Goal: Transaction & Acquisition: Purchase product/service

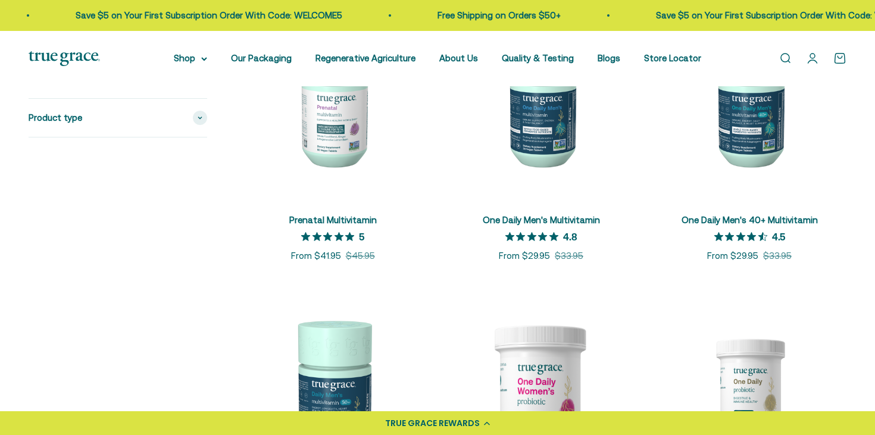
scroll to position [632, 0]
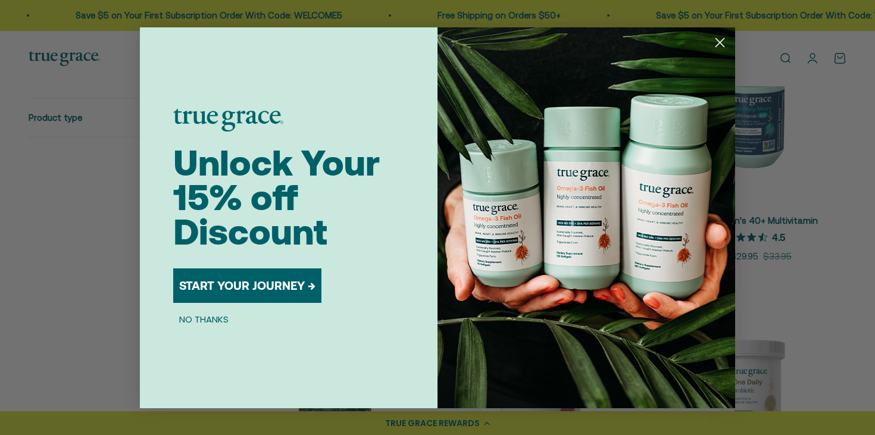
click at [716, 45] on circle "Close dialog" at bounding box center [720, 42] width 20 height 20
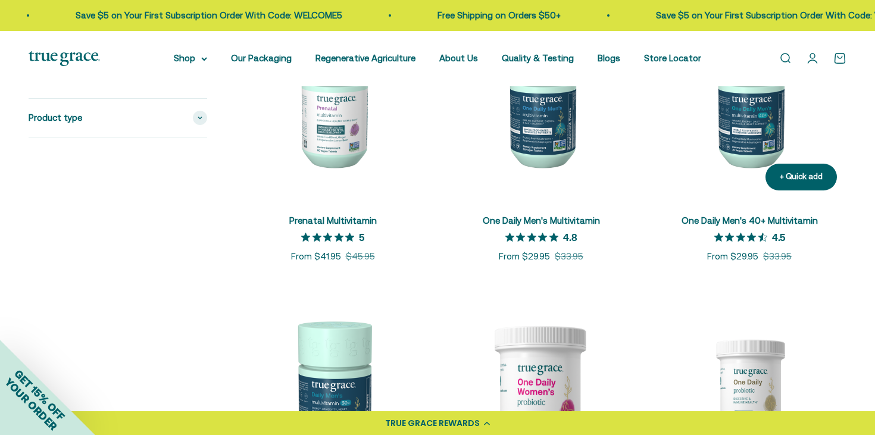
click at [752, 132] on img at bounding box center [750, 103] width 194 height 194
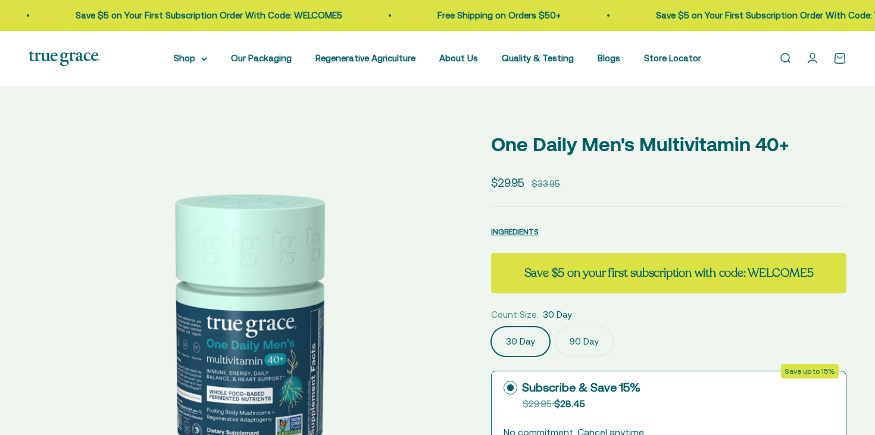
select select "3"
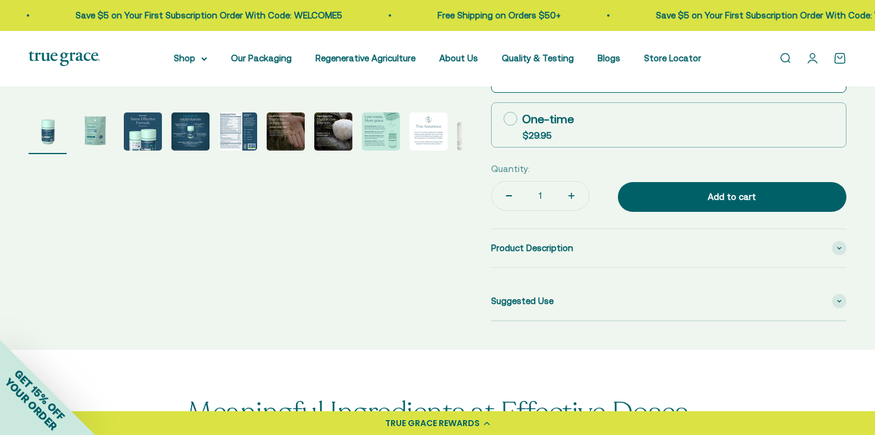
scroll to position [445, 0]
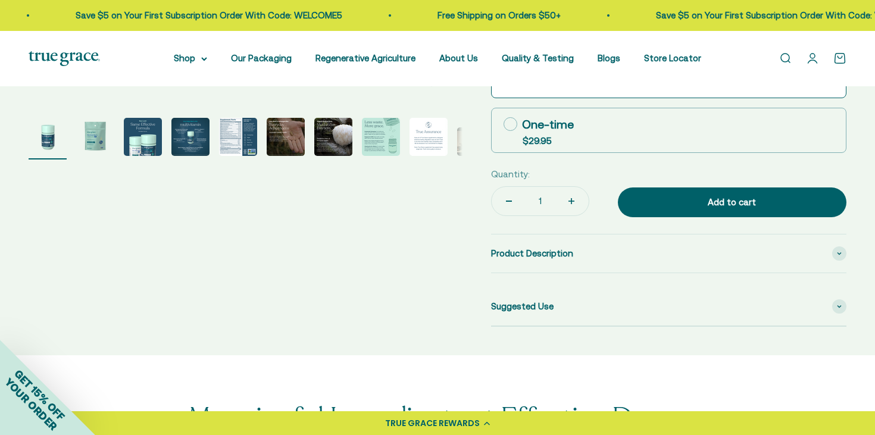
click at [235, 143] on img "Go to item 5" at bounding box center [238, 137] width 38 height 38
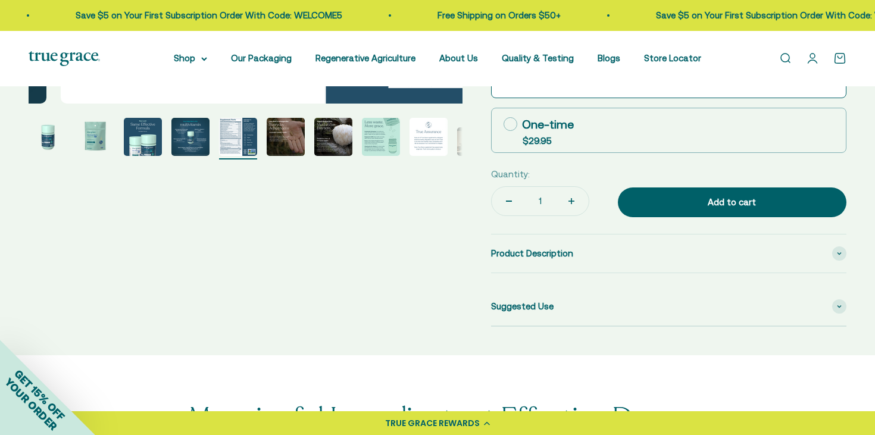
scroll to position [0, 1794]
click at [231, 130] on img "Go to item 5" at bounding box center [238, 137] width 38 height 38
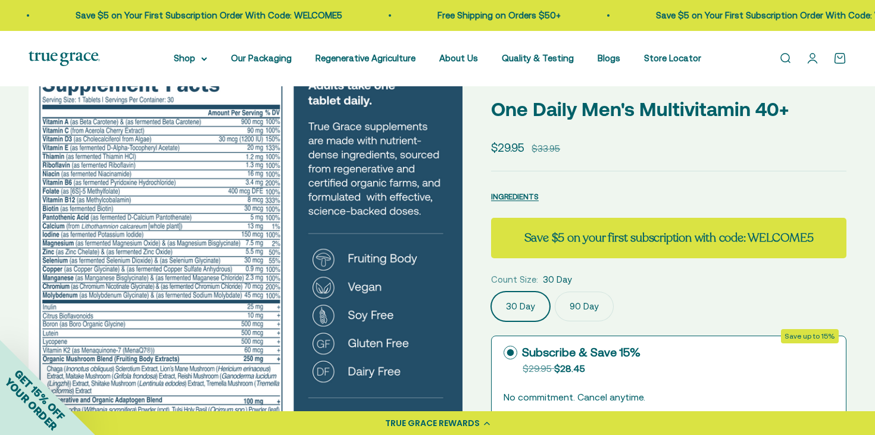
scroll to position [0, 0]
